Goal: Find specific page/section: Find specific page/section

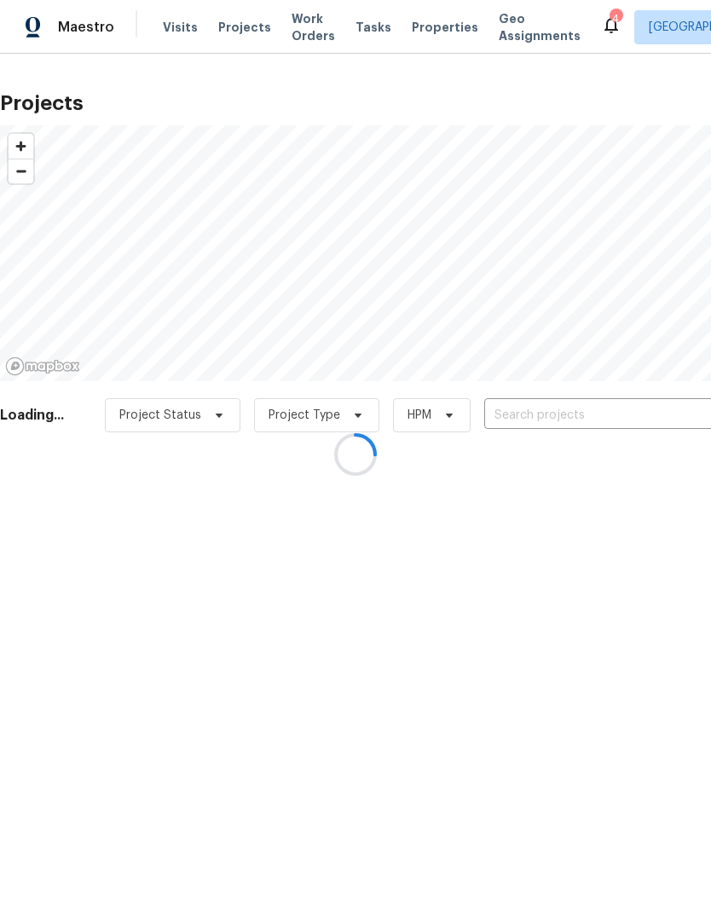
click at [605, 409] on div at bounding box center [355, 454] width 711 height 909
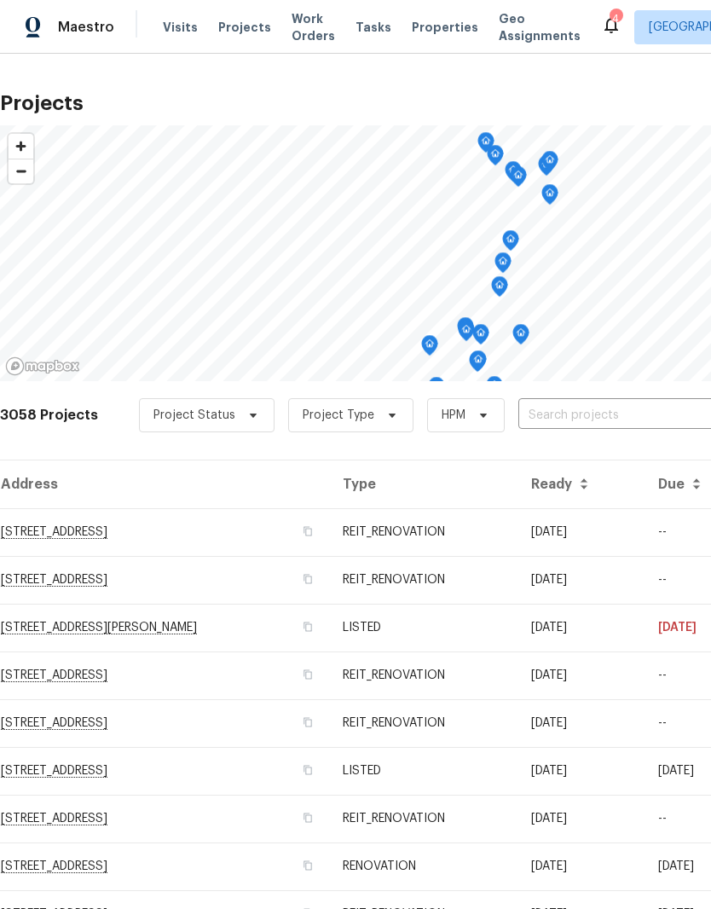
click at [614, 418] on input "text" at bounding box center [615, 416] width 195 height 26
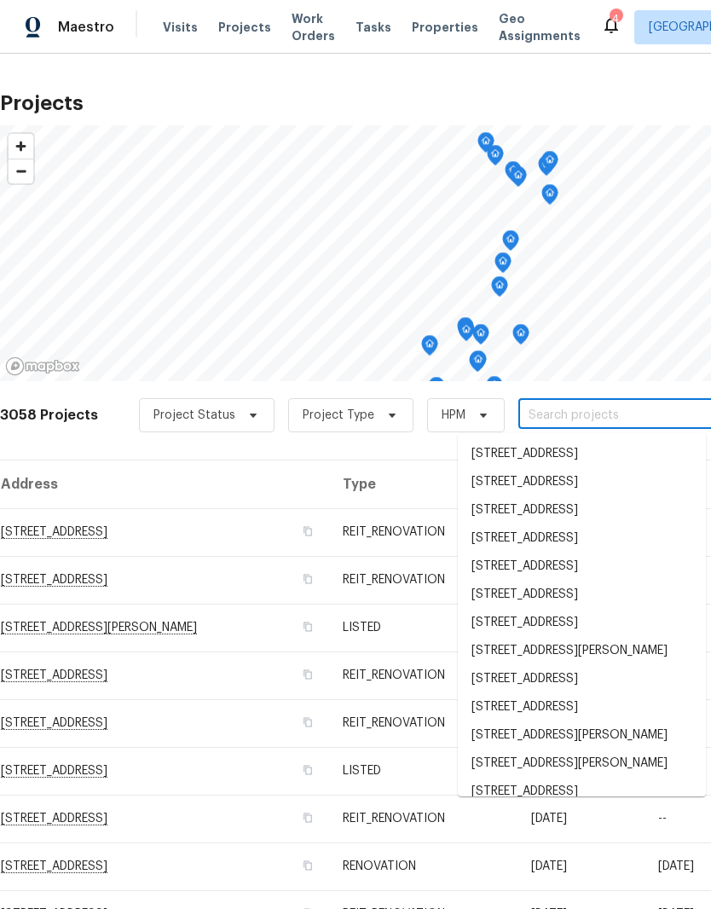
click at [567, 412] on input "text" at bounding box center [615, 416] width 195 height 26
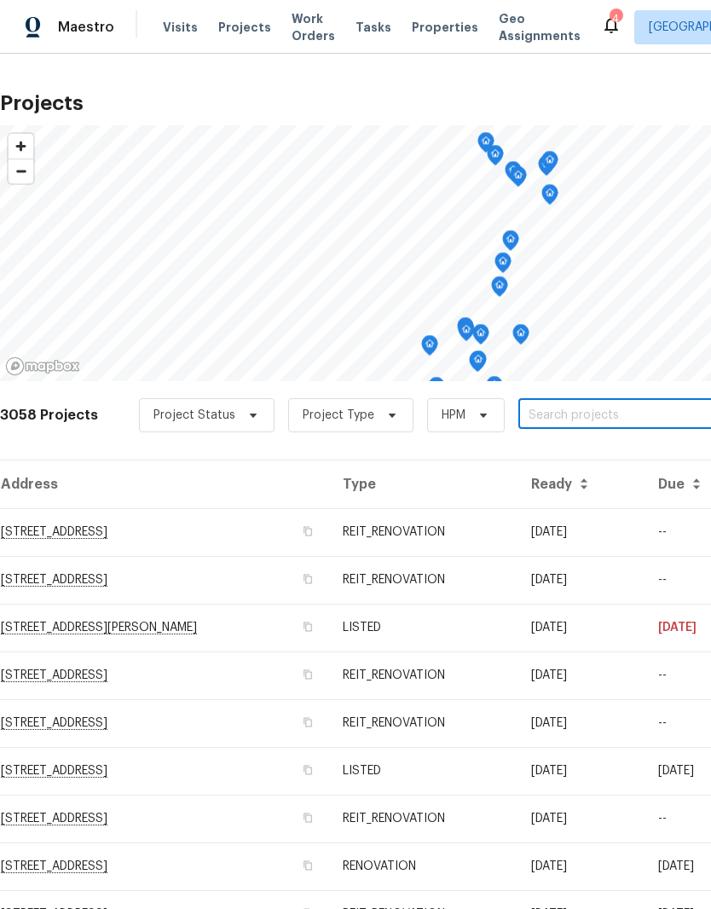
paste input "[STREET_ADDRESS]"
type input "[STREET_ADDRESS]"
click at [644, 458] on li "[STREET_ADDRESS]" at bounding box center [582, 454] width 248 height 29
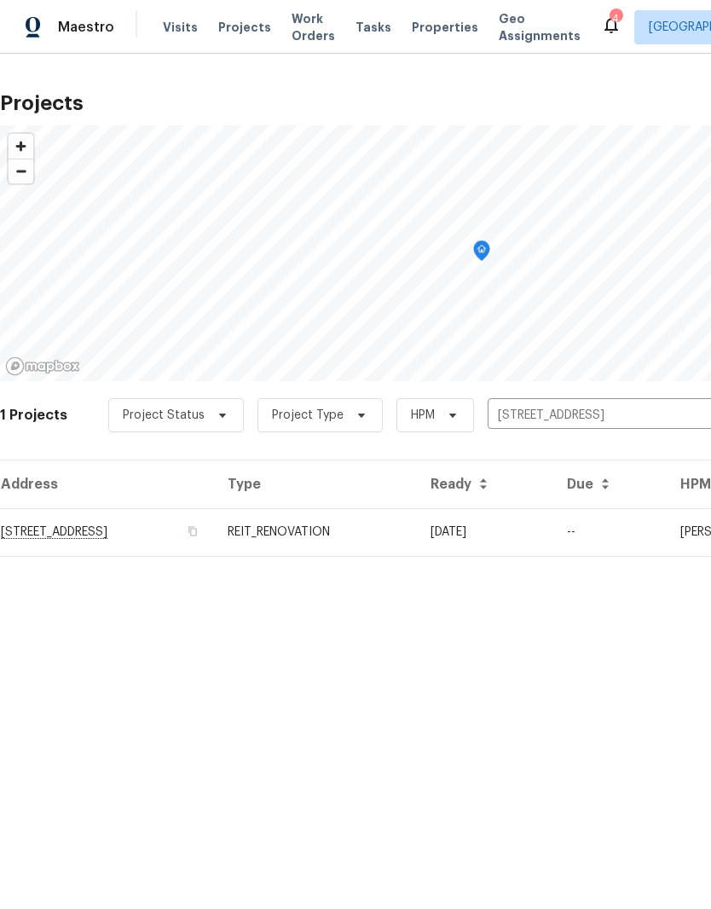
click at [128, 526] on td "[STREET_ADDRESS]" at bounding box center [107, 532] width 214 height 48
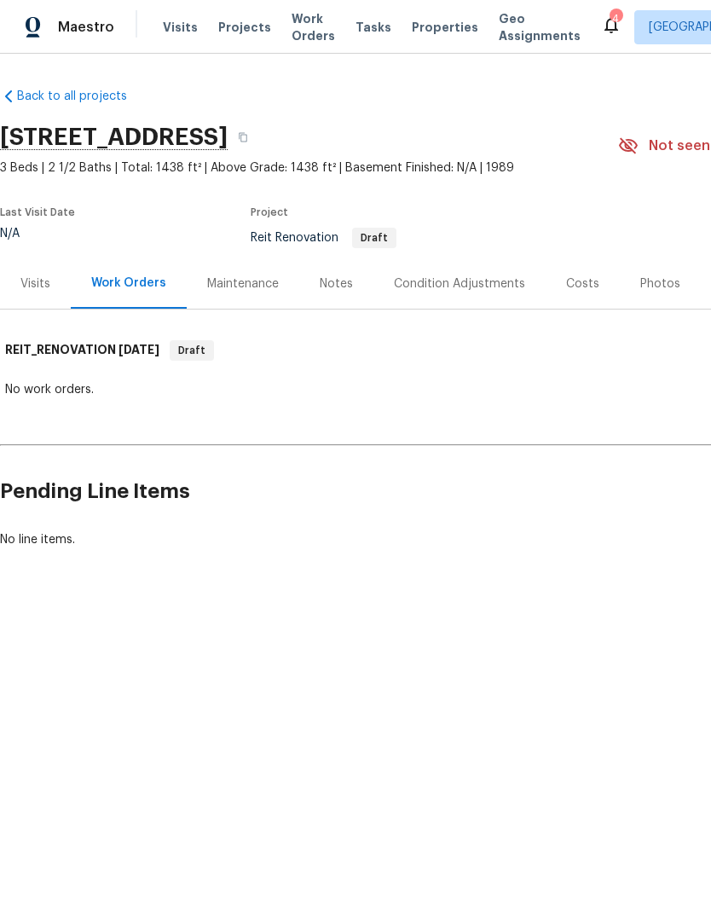
click at [181, 26] on span "Visits" at bounding box center [180, 27] width 35 height 17
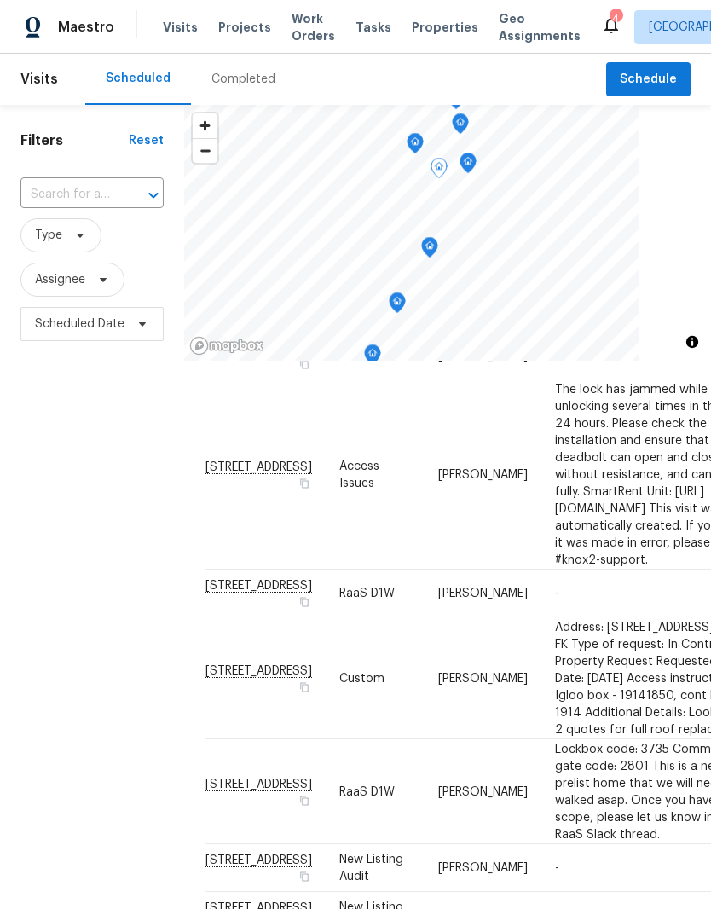
scroll to position [91, 0]
click at [628, 583] on td "-" at bounding box center [656, 594] width 229 height 48
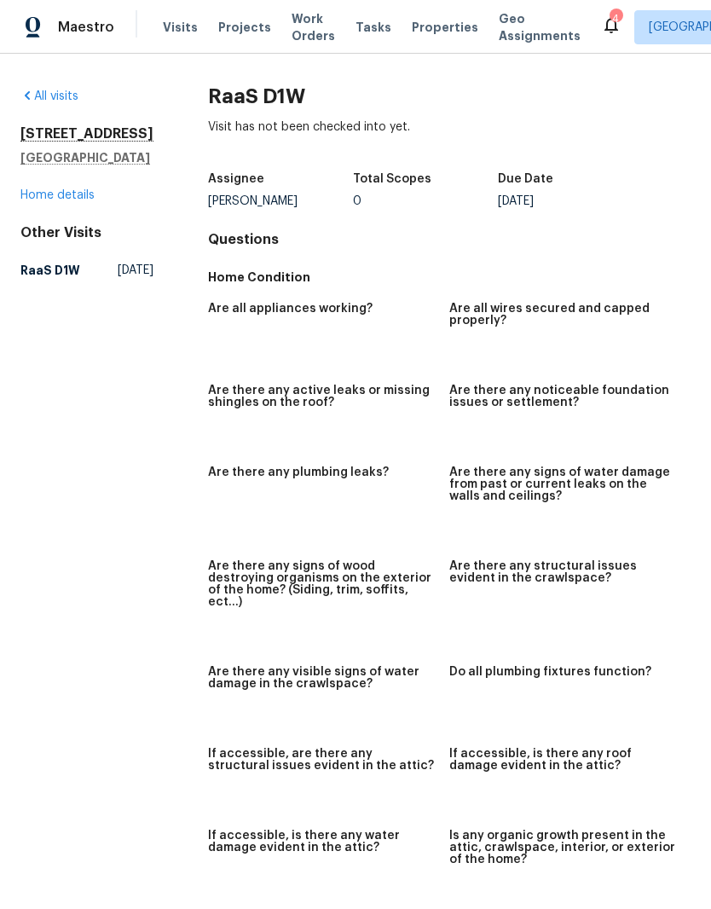
click at [26, 241] on div "All visits [STREET_ADDRESS] Home details Other Visits RaaS D1W [DATE]" at bounding box center [86, 187] width 133 height 198
click at [45, 201] on link "Home details" at bounding box center [57, 195] width 74 height 12
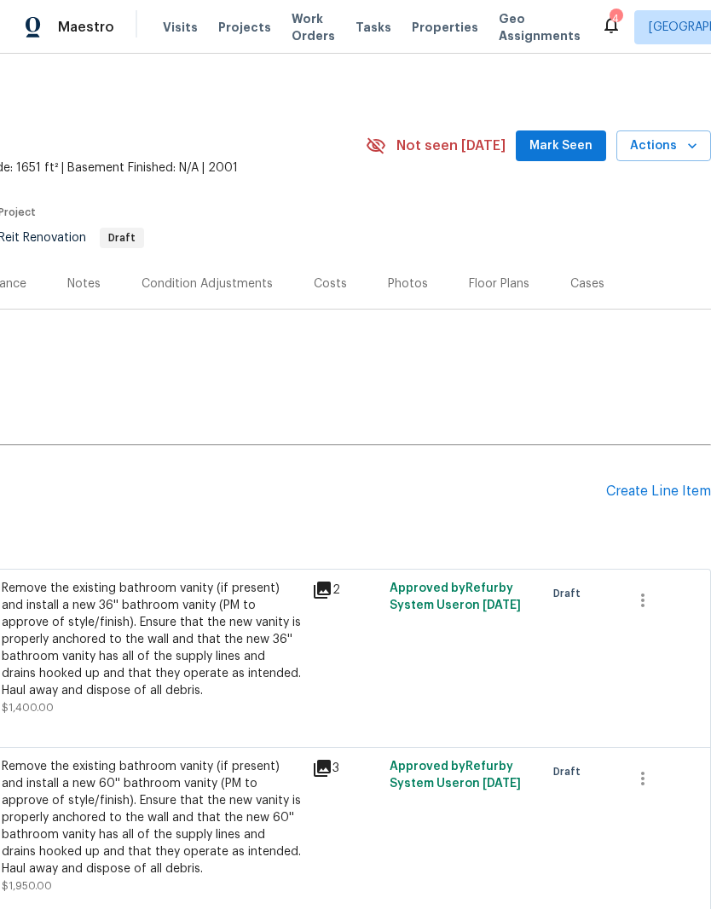
scroll to position [0, 252]
click at [583, 145] on span "Mark Seen" at bounding box center [561, 146] width 63 height 21
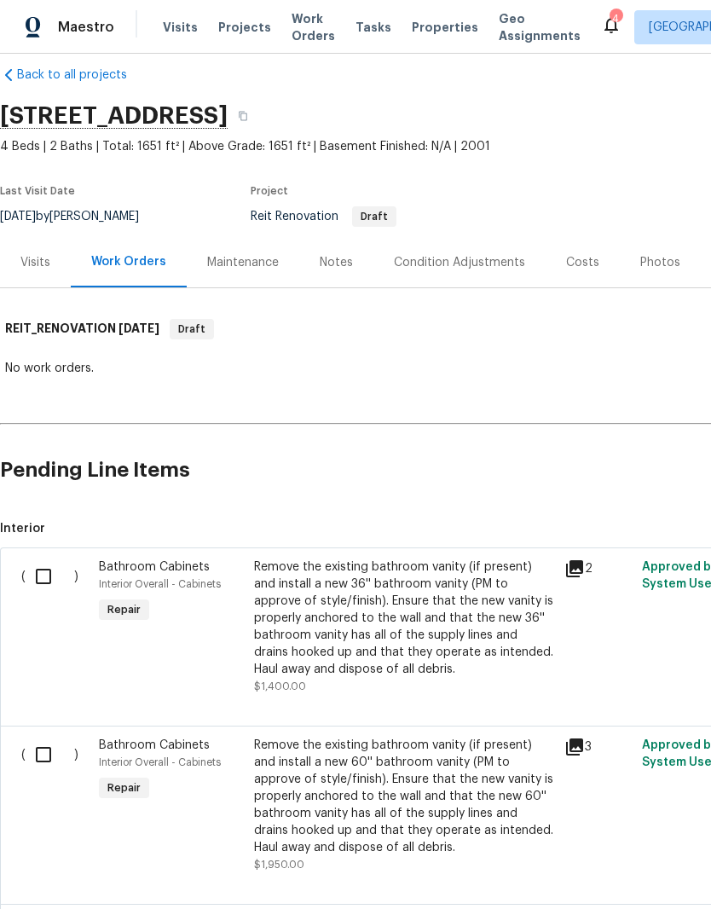
scroll to position [22, 0]
